Goal: Use online tool/utility: Utilize a website feature to perform a specific function

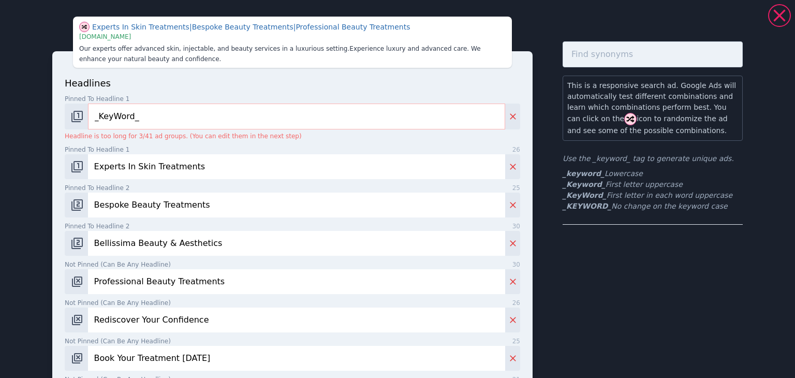
scroll to position [476, 0]
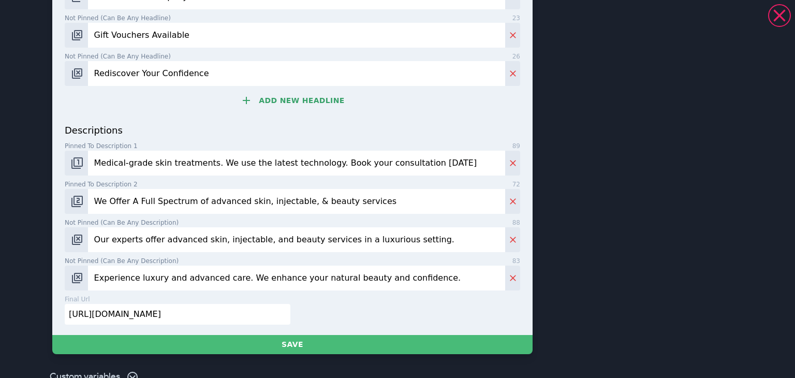
click at [180, 313] on input "[URL][DOMAIN_NAME]" at bounding box center [178, 314] width 226 height 21
paste input "[DOMAIN_NAME]"
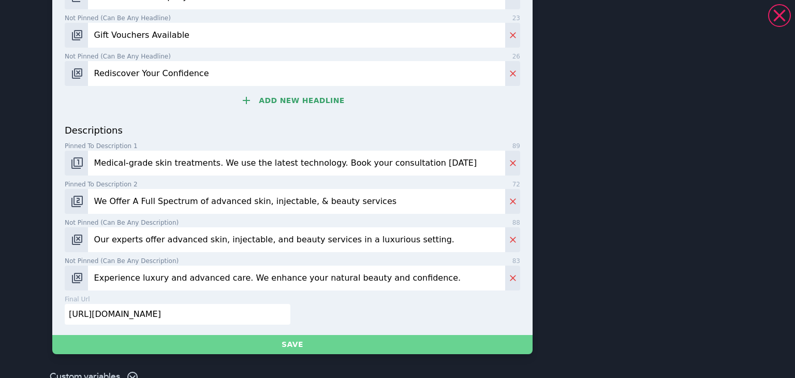
type input "[URL][DOMAIN_NAME]"
click at [274, 346] on button "Save" at bounding box center [292, 344] width 480 height 19
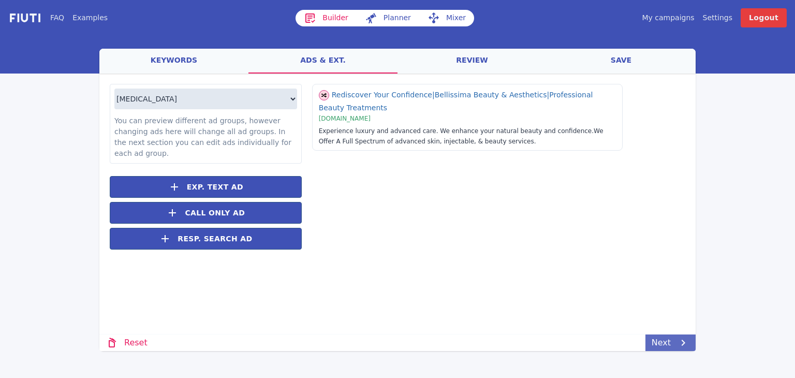
click at [659, 346] on link "Next" at bounding box center [670, 342] width 50 height 17
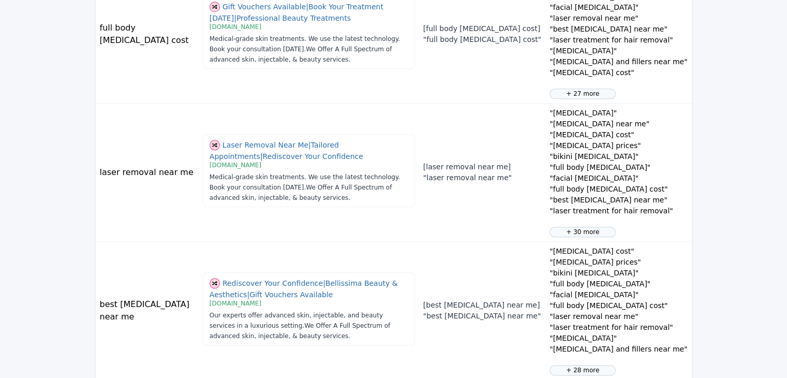
scroll to position [1239, 0]
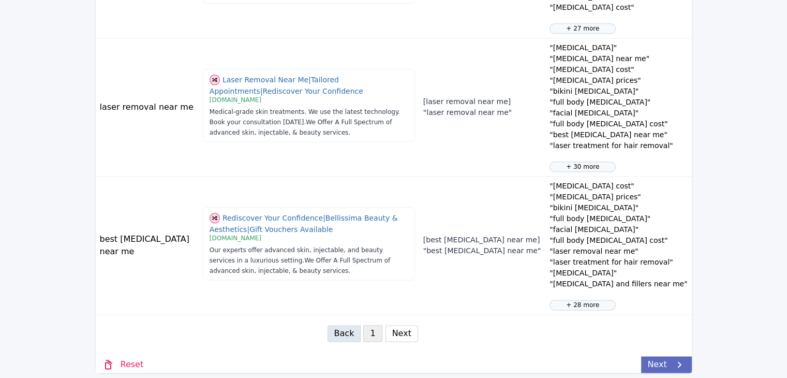
click at [668, 360] on link "Next" at bounding box center [666, 364] width 50 height 17
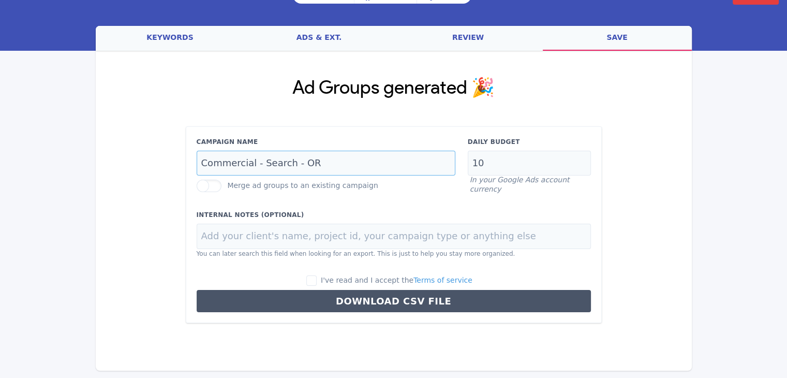
scroll to position [0, 0]
drag, startPoint x: 318, startPoint y: 162, endPoint x: 131, endPoint y: 176, distance: 187.3
click at [131, 176] on div "Ad Groups generated 🎉 Campaign Name Commercial - Search - OR Merge ad groups to…" at bounding box center [394, 200] width 596 height 299
type input "[MEDICAL_DATA] - Search - OR"
click at [317, 281] on input "I've read and I accept the Terms of service" at bounding box center [311, 280] width 10 height 10
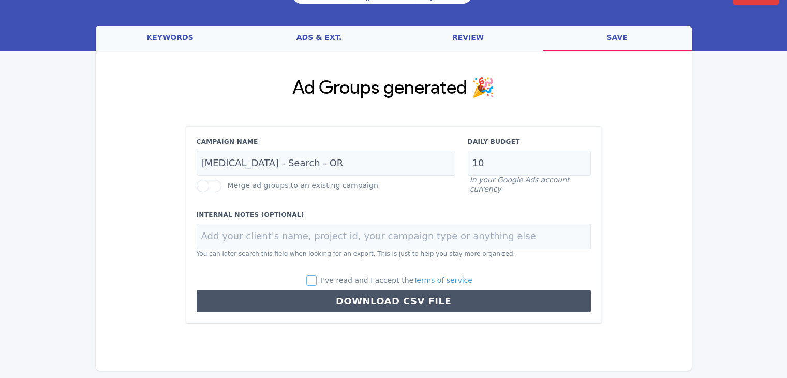
checkbox input "true"
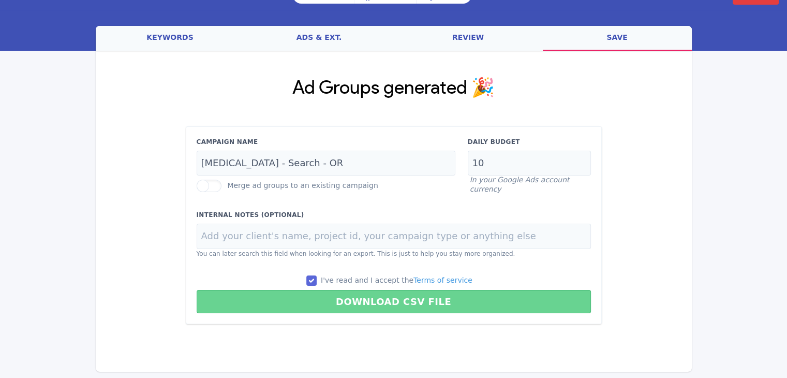
click at [334, 293] on button "Download CSV File" at bounding box center [394, 301] width 394 height 23
